Goal: Information Seeking & Learning: Learn about a topic

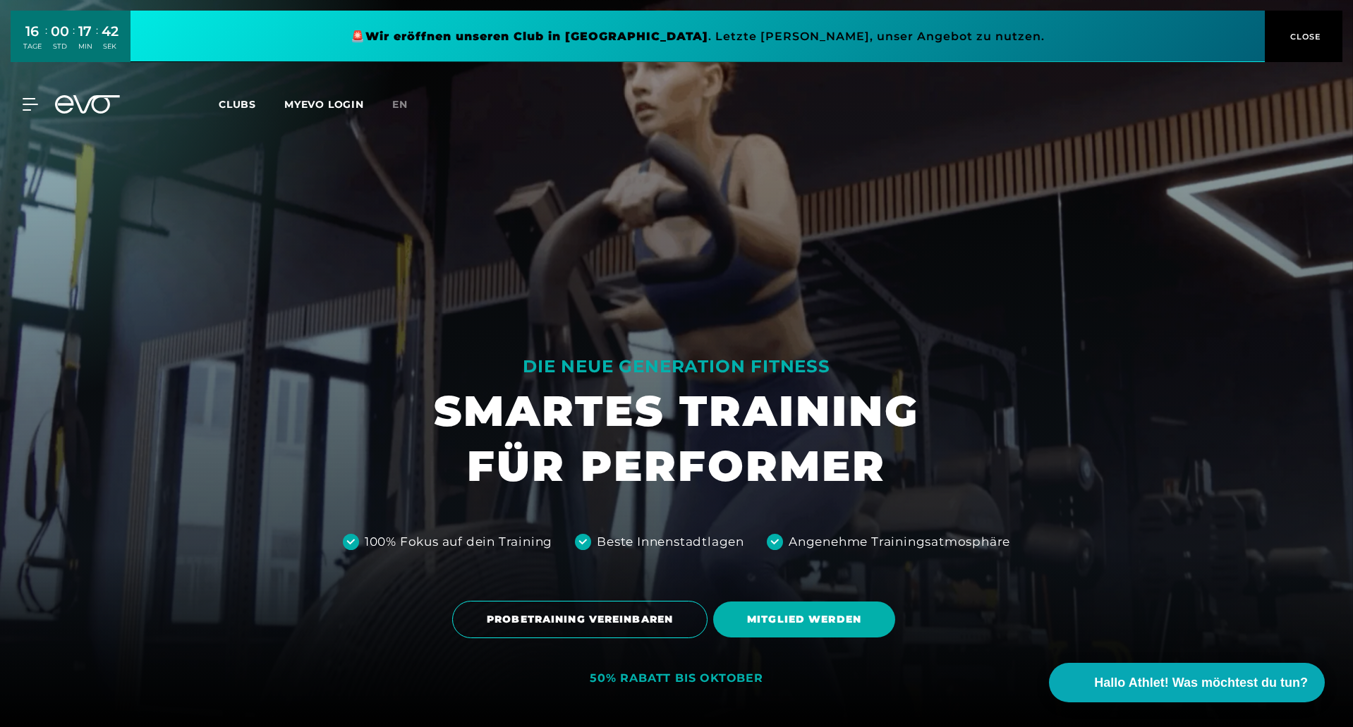
click at [672, 31] on link at bounding box center [698, 36] width 1134 height 51
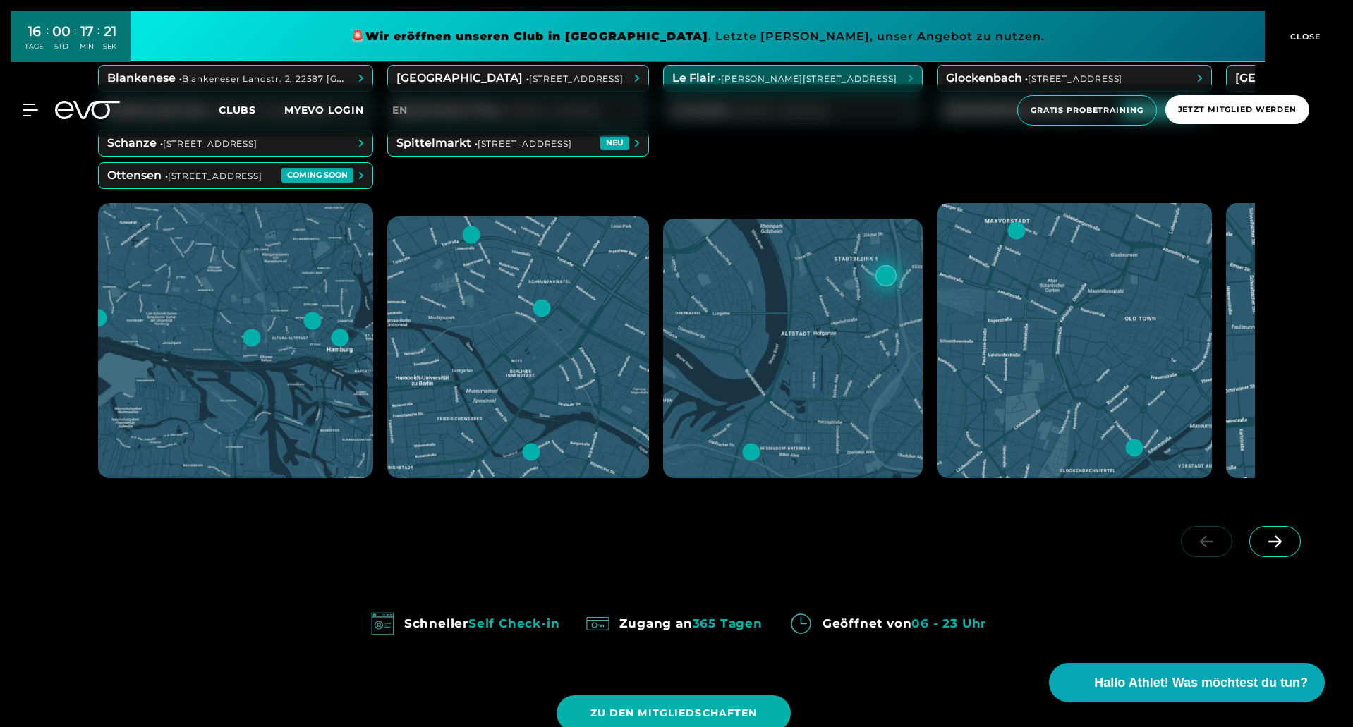
scroll to position [917, 0]
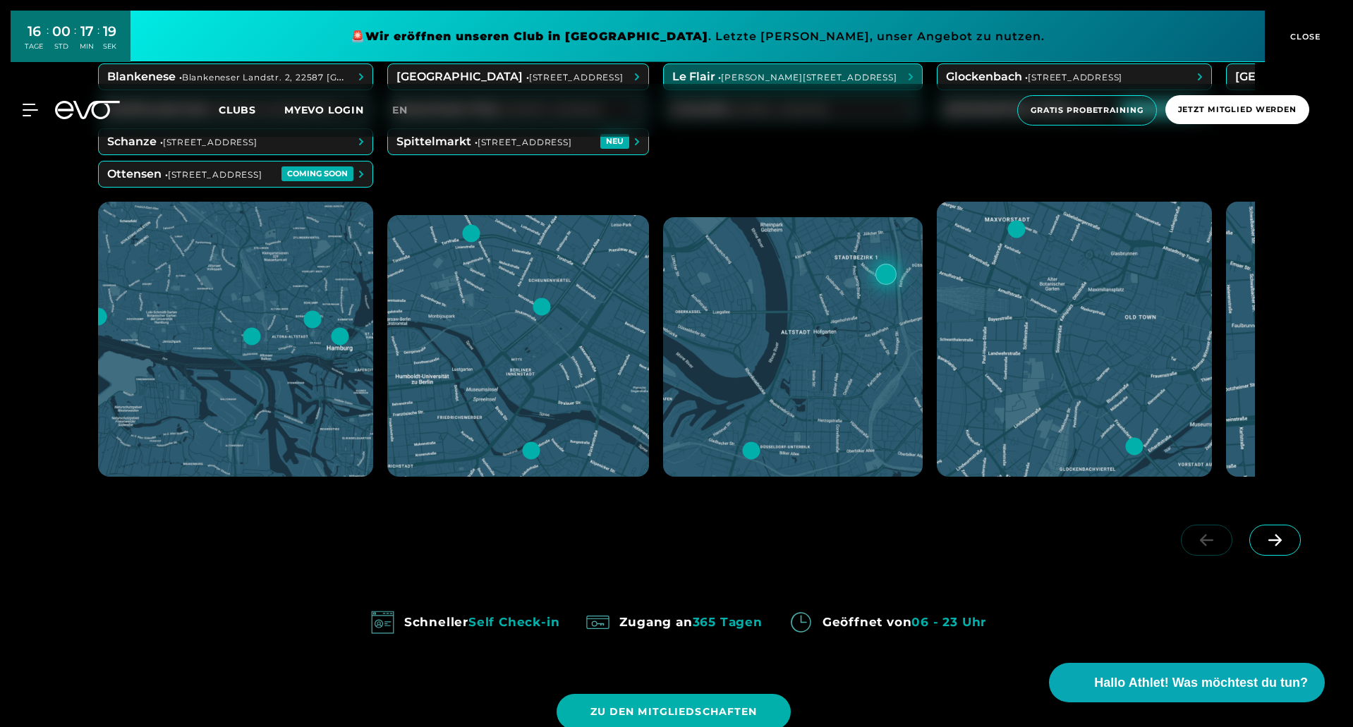
click at [1272, 540] on icon at bounding box center [1275, 540] width 25 height 13
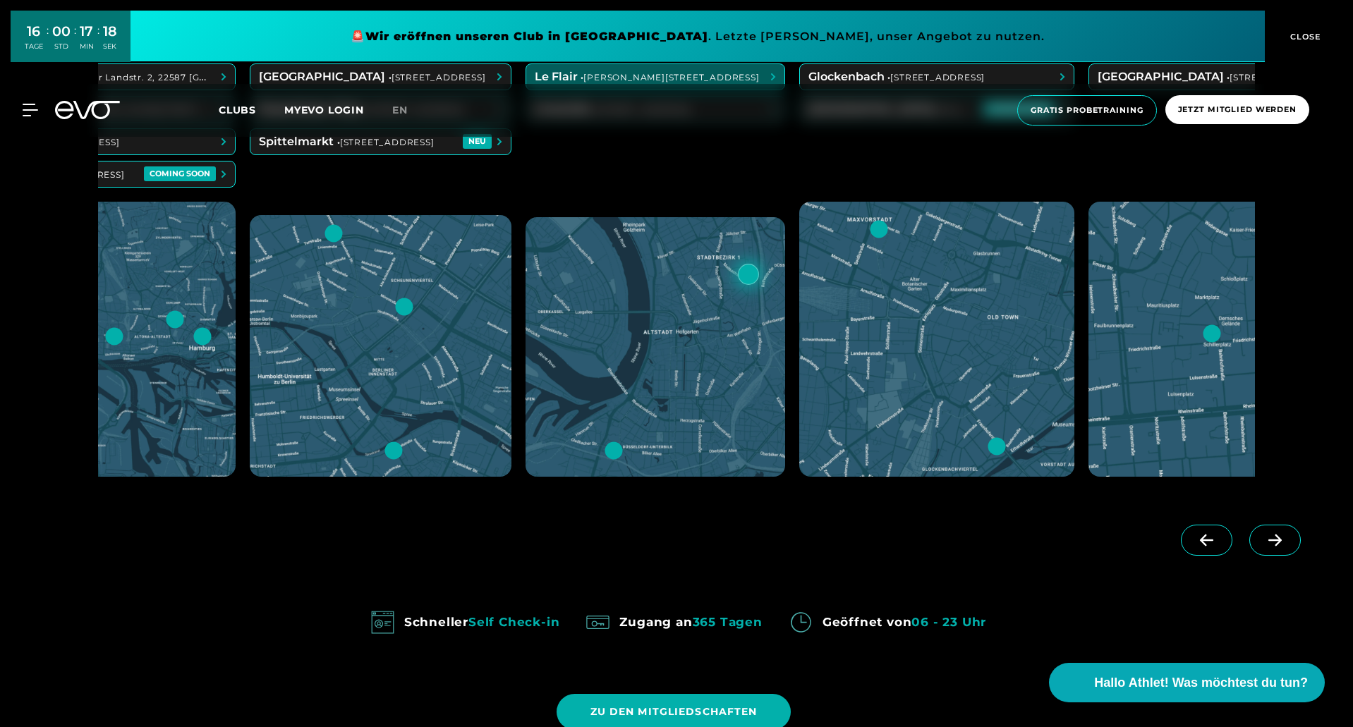
click at [1272, 540] on icon at bounding box center [1275, 540] width 25 height 13
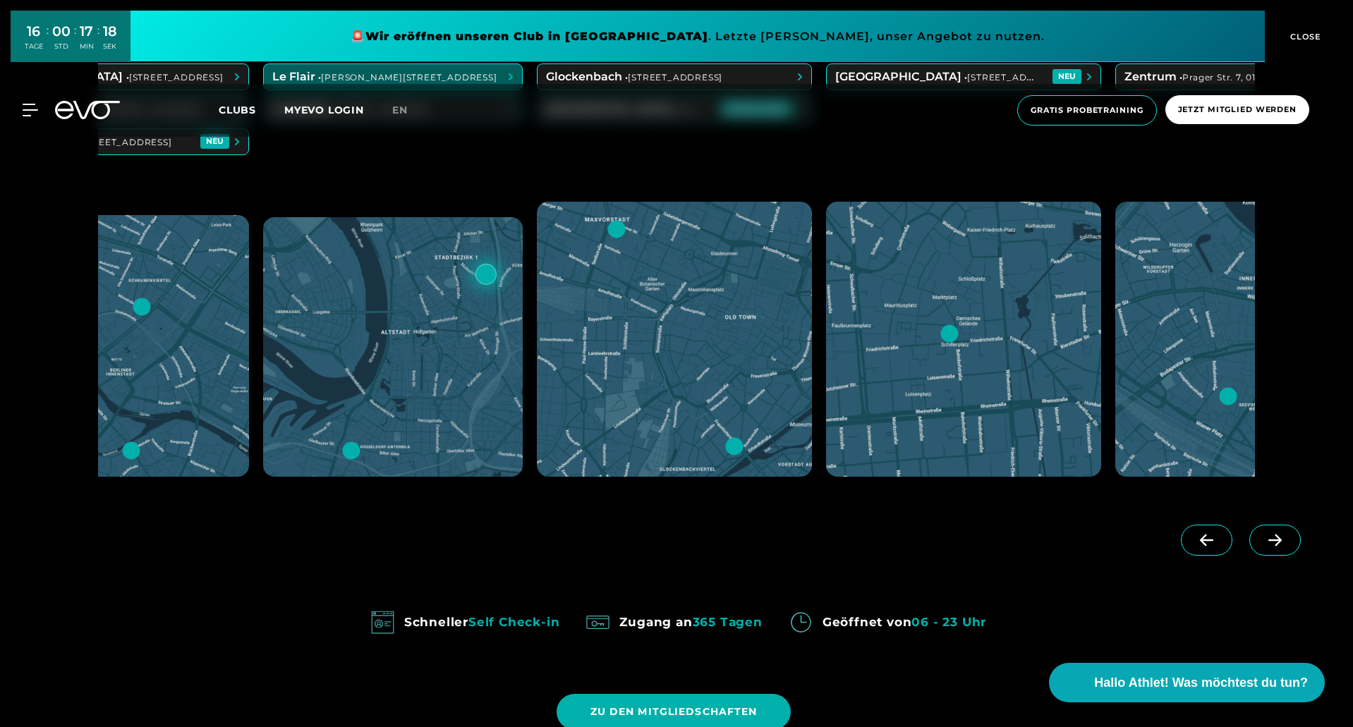
click at [1272, 540] on icon at bounding box center [1275, 540] width 25 height 13
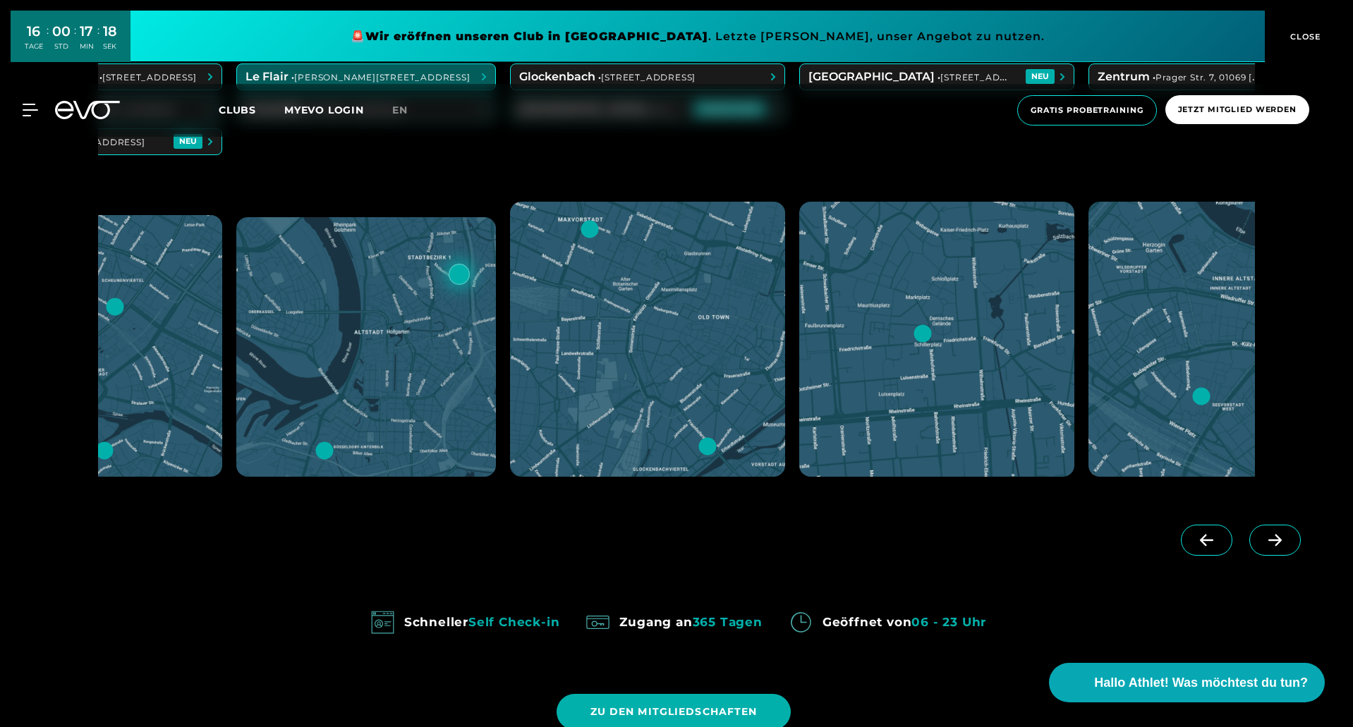
click at [1272, 540] on icon at bounding box center [1275, 540] width 25 height 13
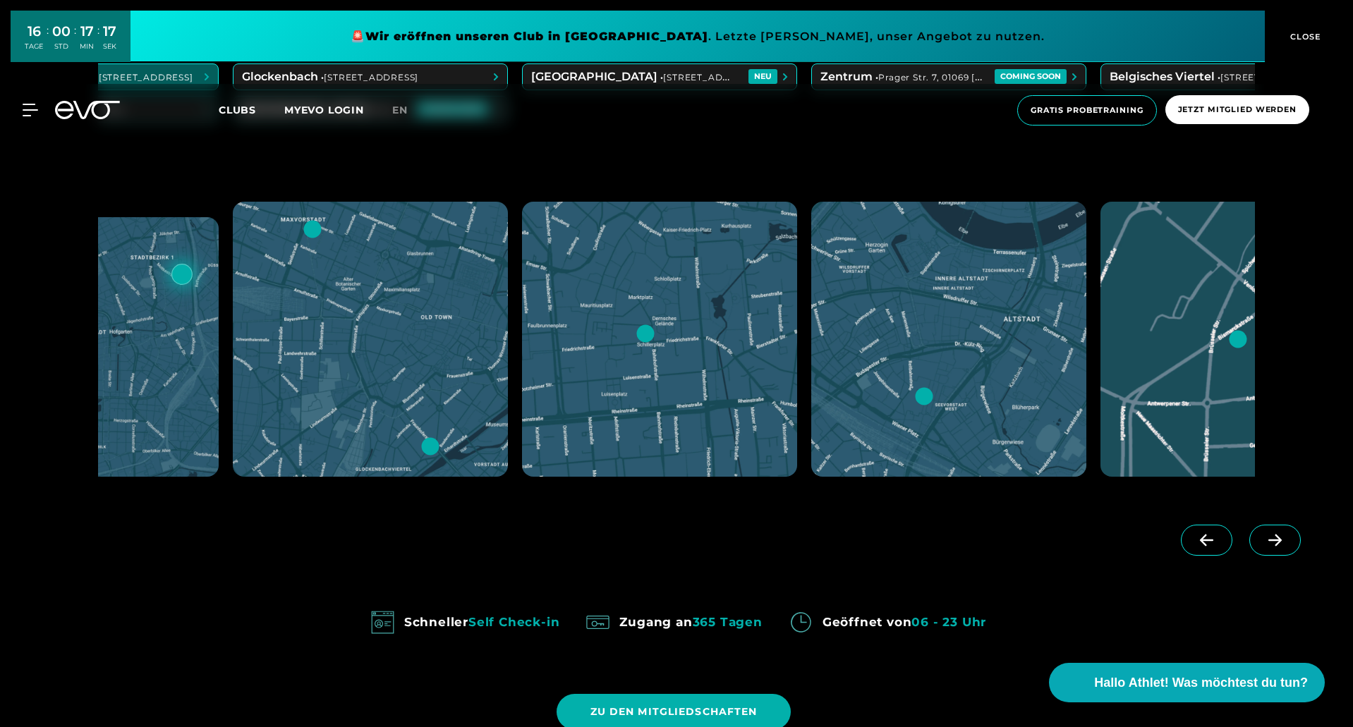
click at [1272, 540] on icon at bounding box center [1275, 540] width 25 height 13
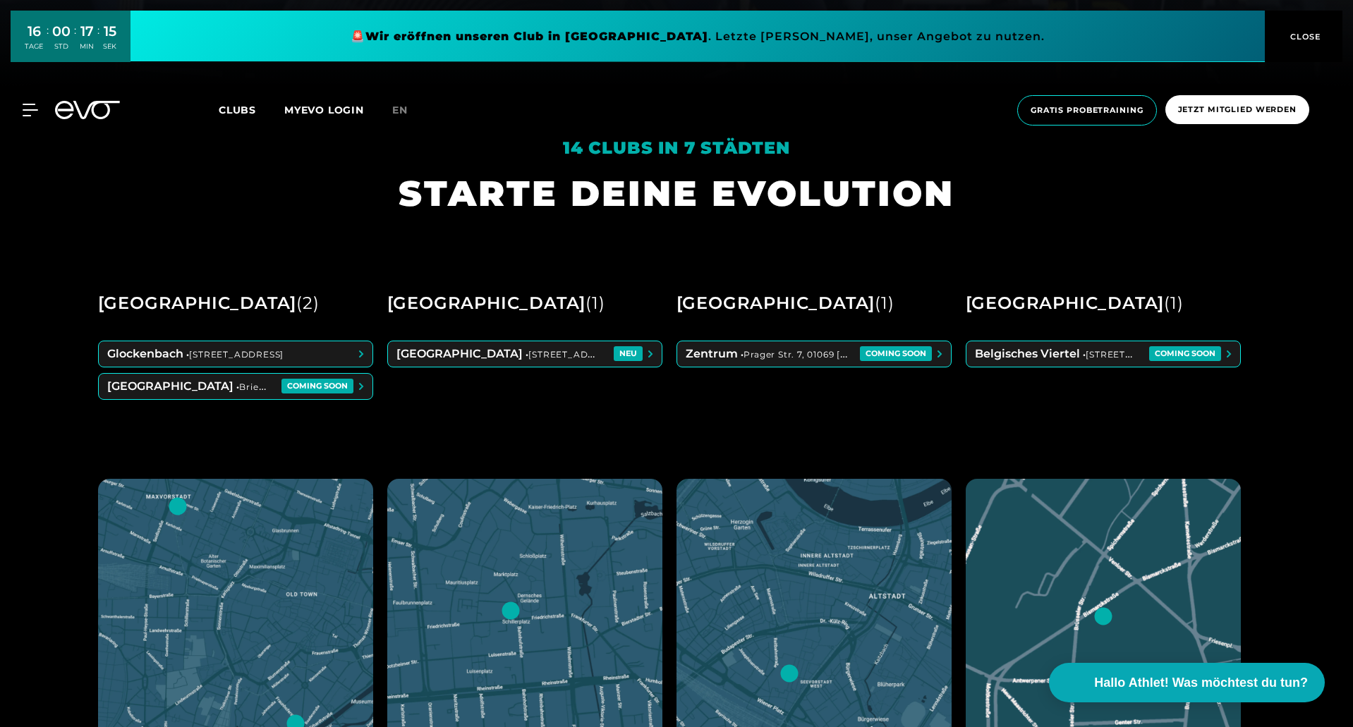
scroll to position [635, 0]
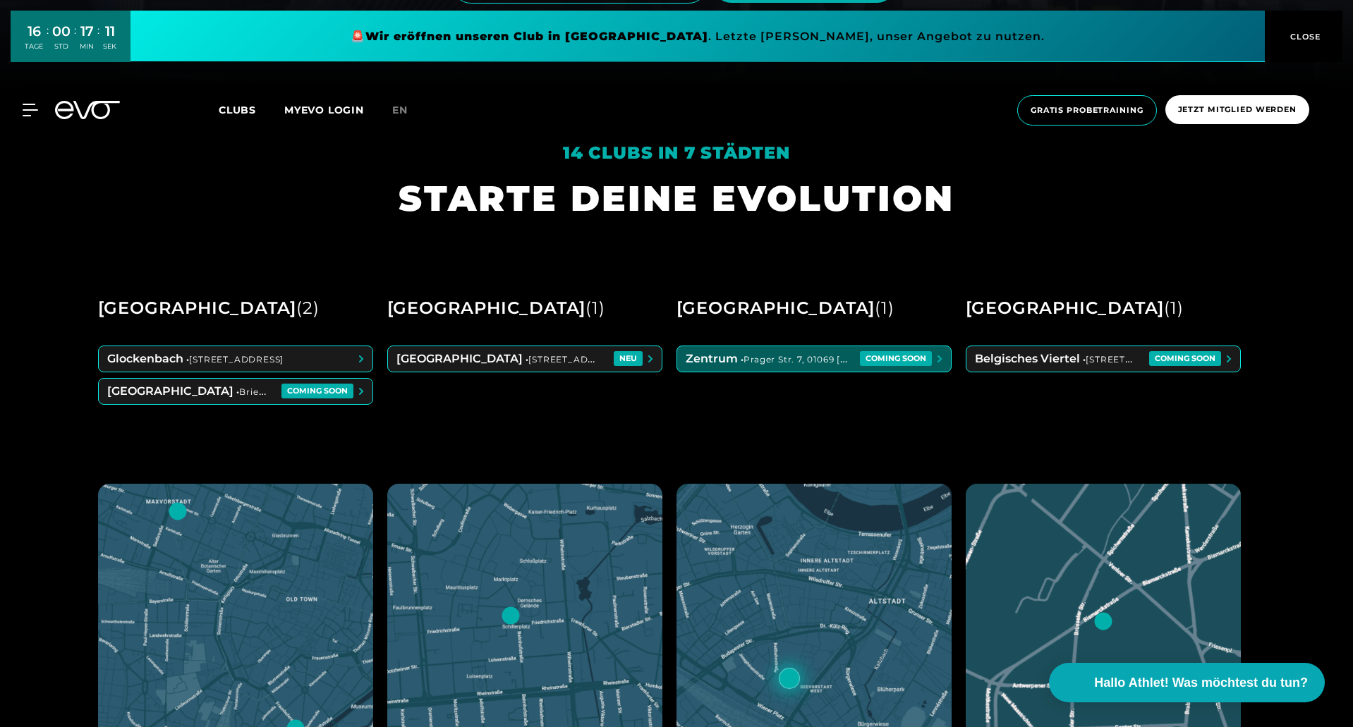
click at [780, 364] on span at bounding box center [814, 358] width 274 height 25
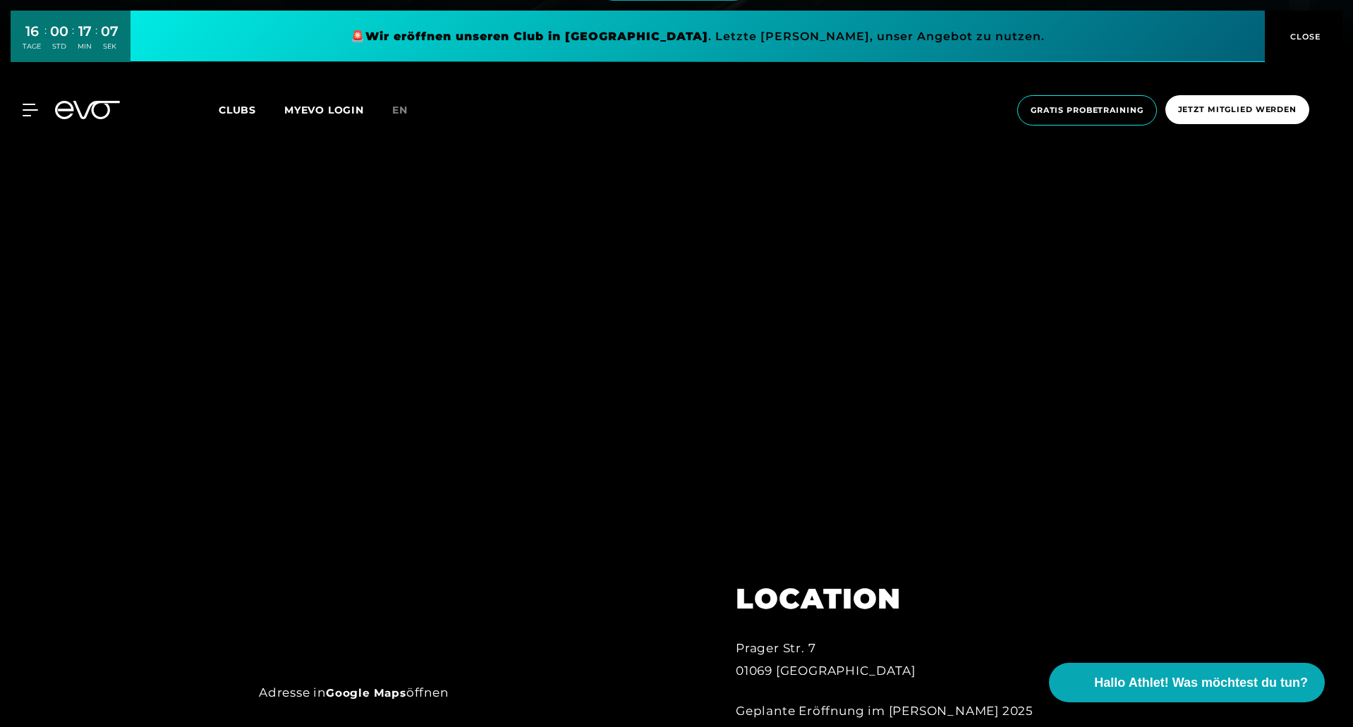
scroll to position [917, 0]
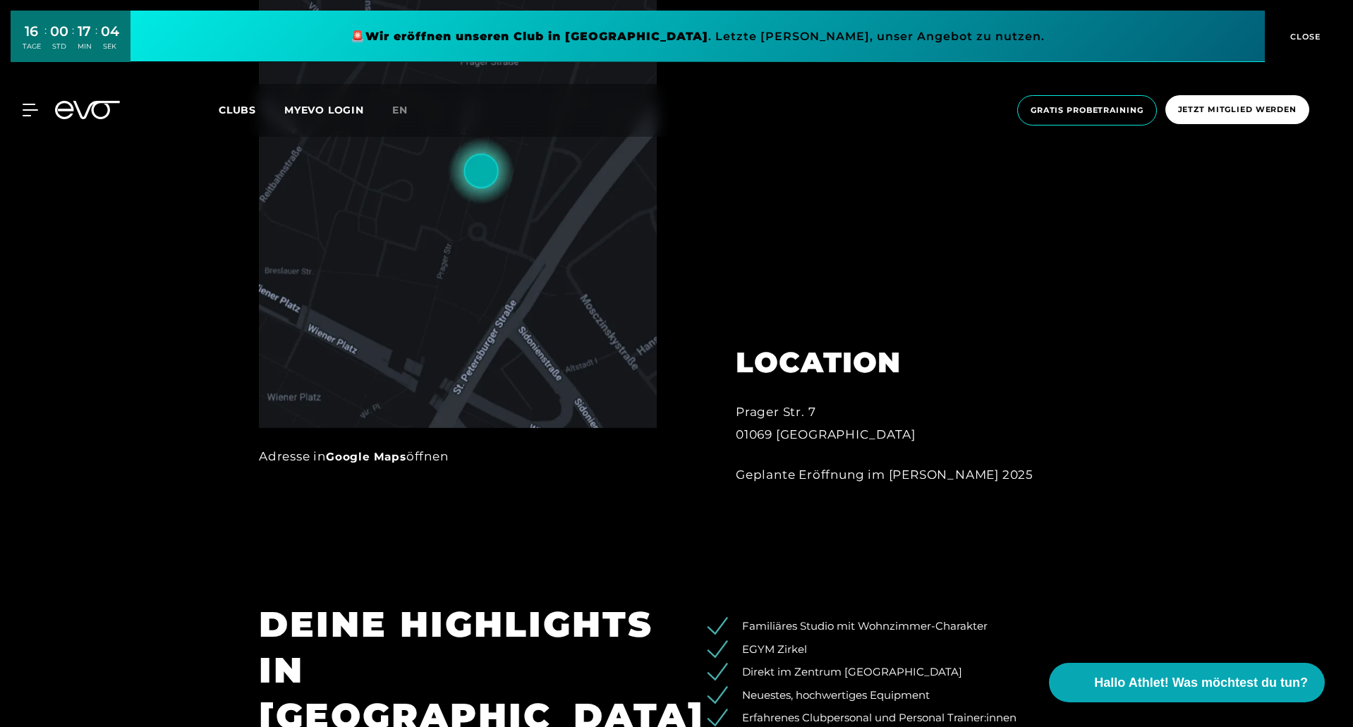
drag, startPoint x: 1351, startPoint y: 166, endPoint x: 1345, endPoint y: 204, distance: 37.9
click at [1345, 204] on div at bounding box center [676, 181] width 1353 height 742
drag, startPoint x: 1352, startPoint y: 200, endPoint x: 1340, endPoint y: 250, distance: 51.7
click at [1340, 250] on div at bounding box center [676, 181] width 1353 height 742
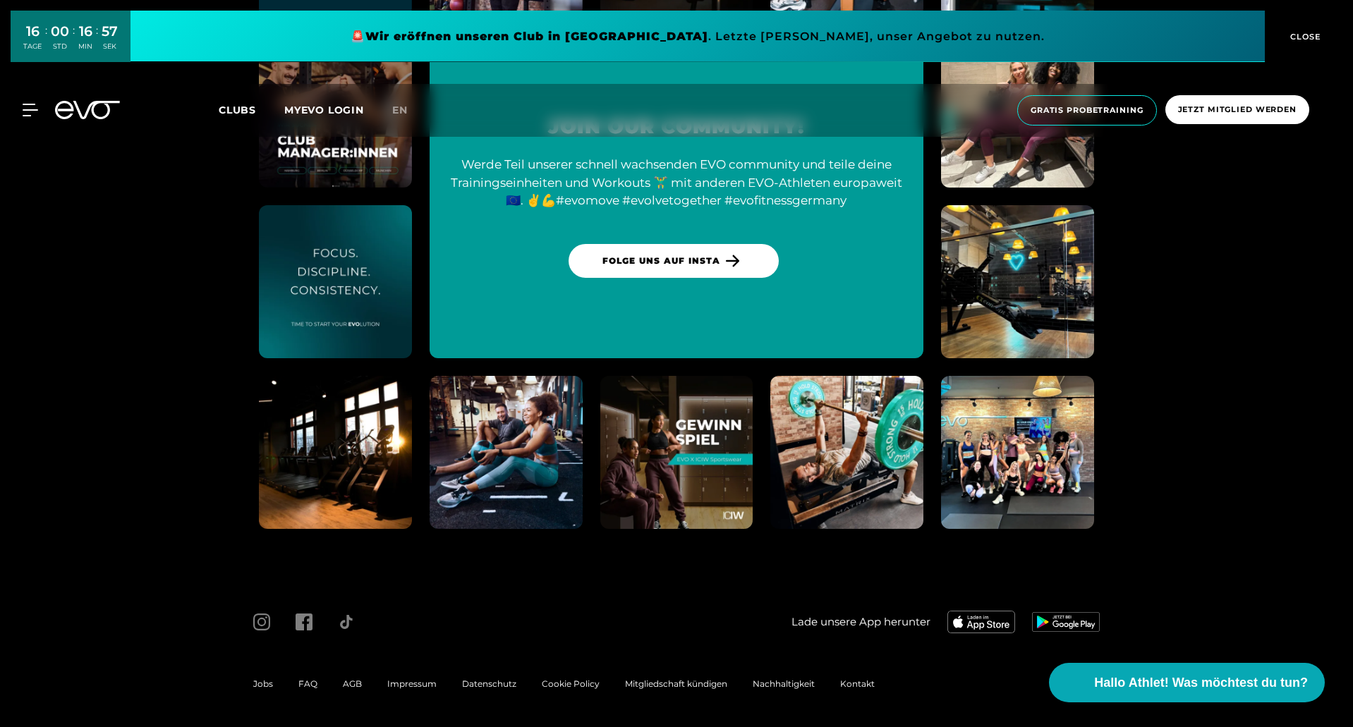
scroll to position [3986, 0]
click at [267, 679] on span "Jobs" at bounding box center [263, 683] width 20 height 11
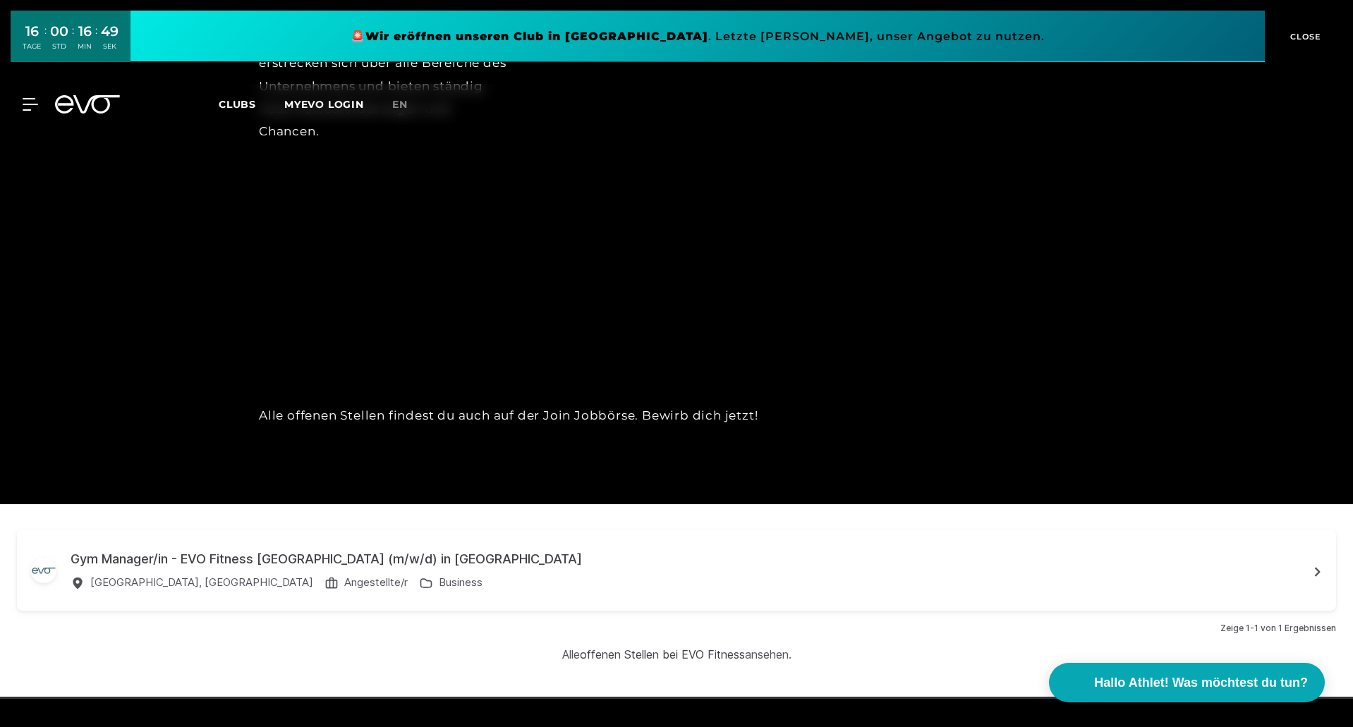
scroll to position [4540, 0]
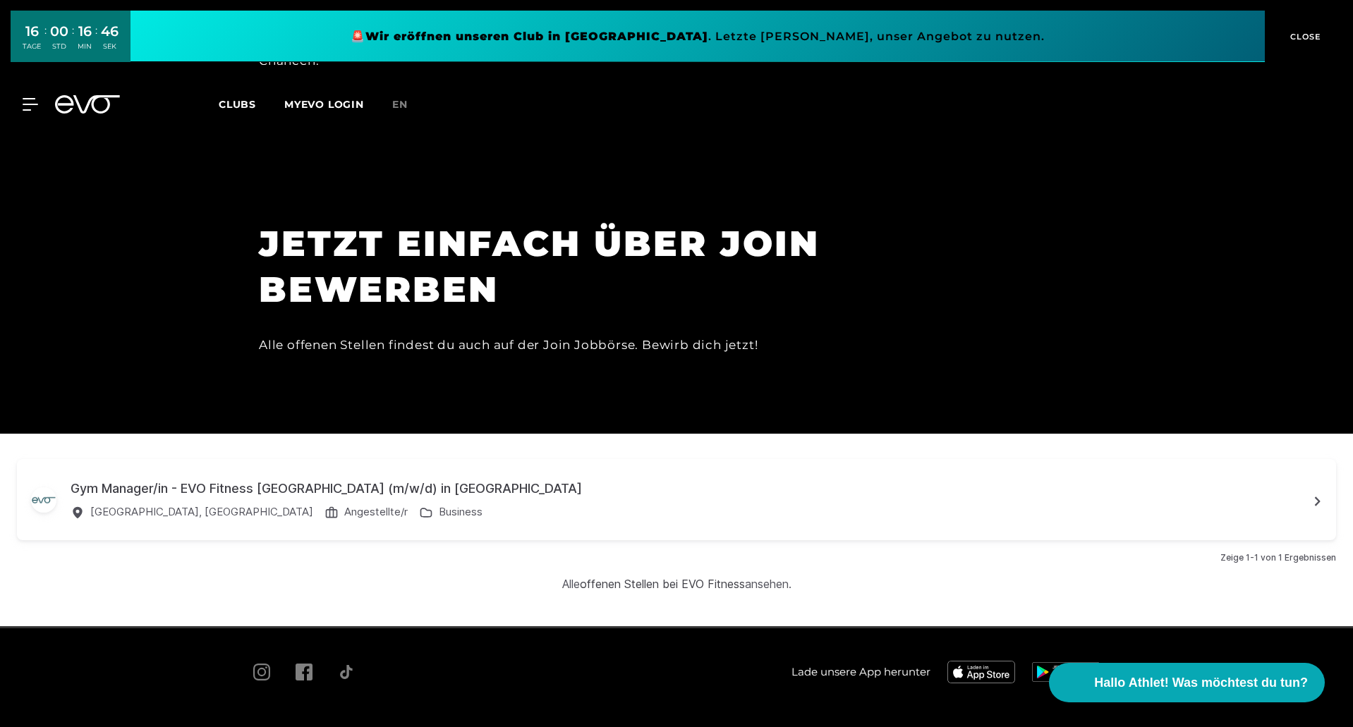
click at [305, 479] on div "Gym Manager/in - EVO Fitness [GEOGRAPHIC_DATA] (m/w/d) in [GEOGRAPHIC_DATA]" at bounding box center [689, 488] width 1237 height 19
